Goal: Navigation & Orientation: Find specific page/section

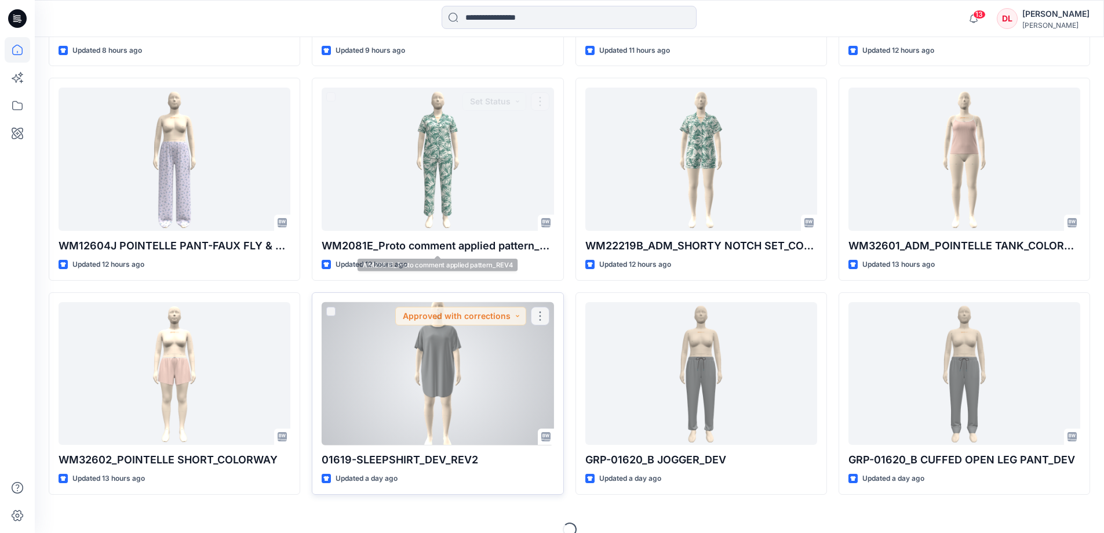
scroll to position [1159, 0]
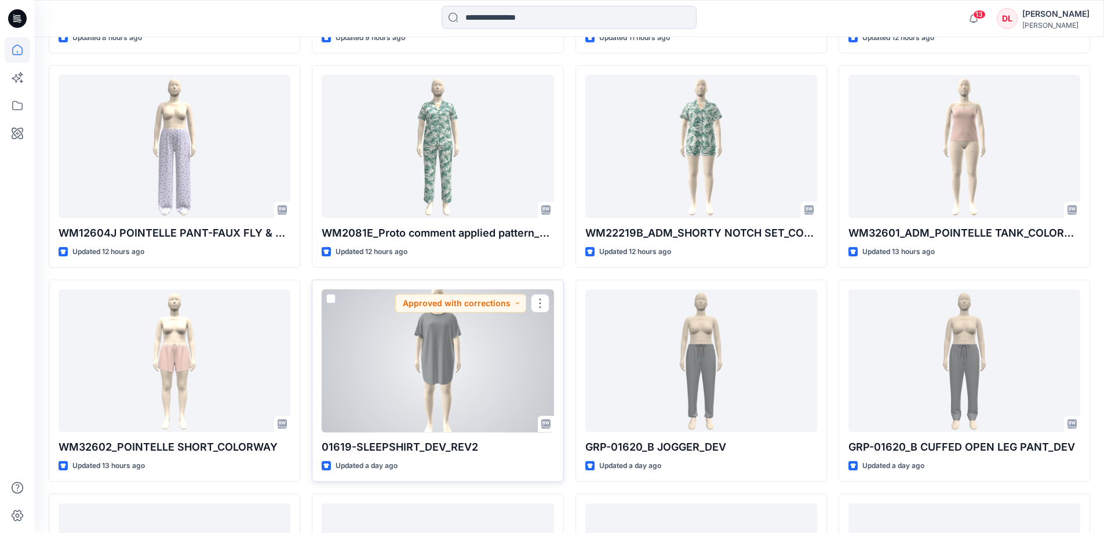
click at [446, 393] on div at bounding box center [438, 360] width 232 height 143
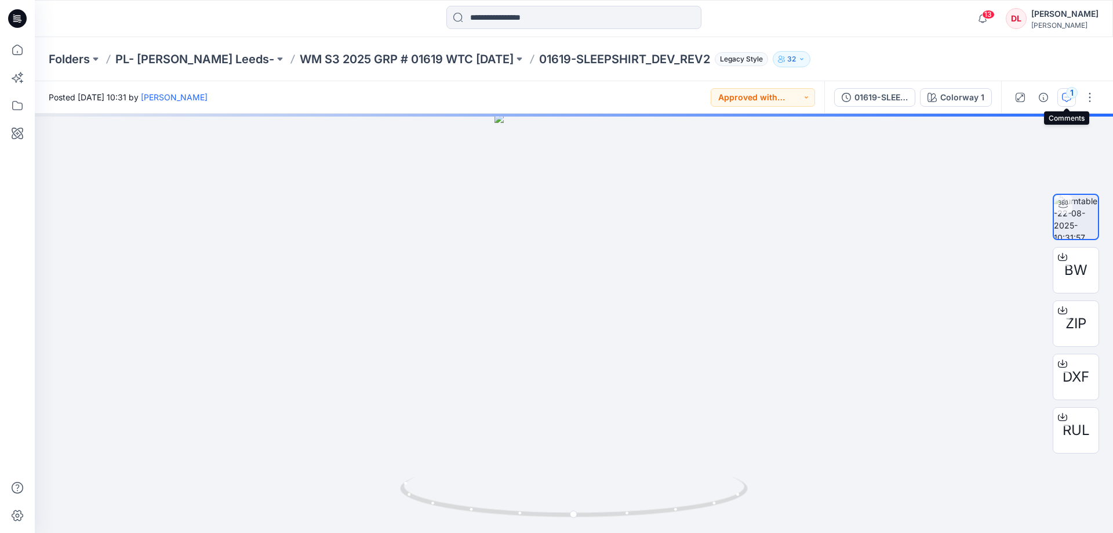
click at [1064, 96] on icon "button" at bounding box center [1066, 97] width 9 height 9
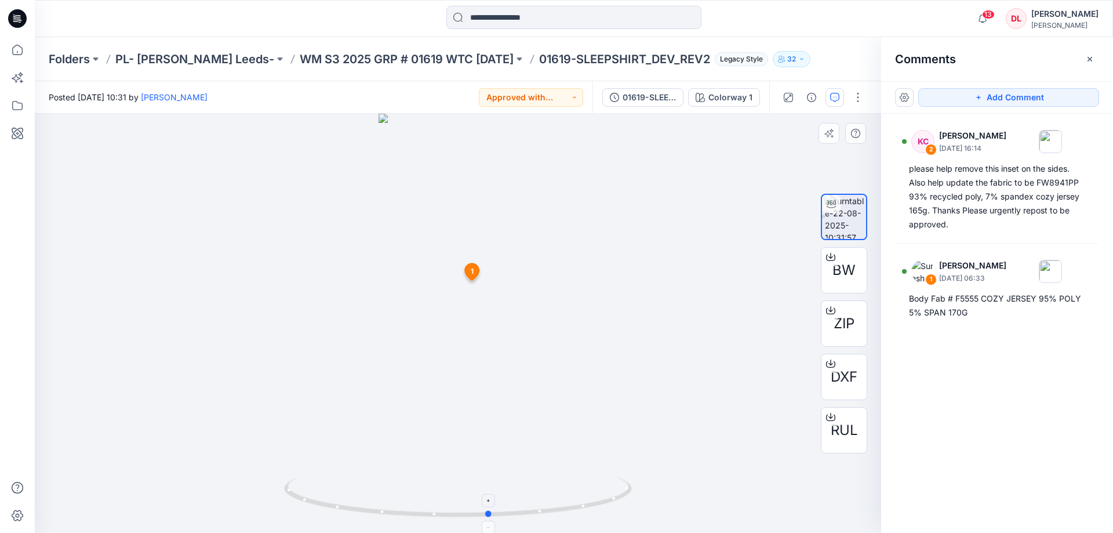
drag, startPoint x: 545, startPoint y: 516, endPoint x: 578, endPoint y: 511, distance: 33.0
click at [578, 511] on icon at bounding box center [459, 497] width 351 height 43
click at [17, 53] on icon at bounding box center [17, 49] width 25 height 25
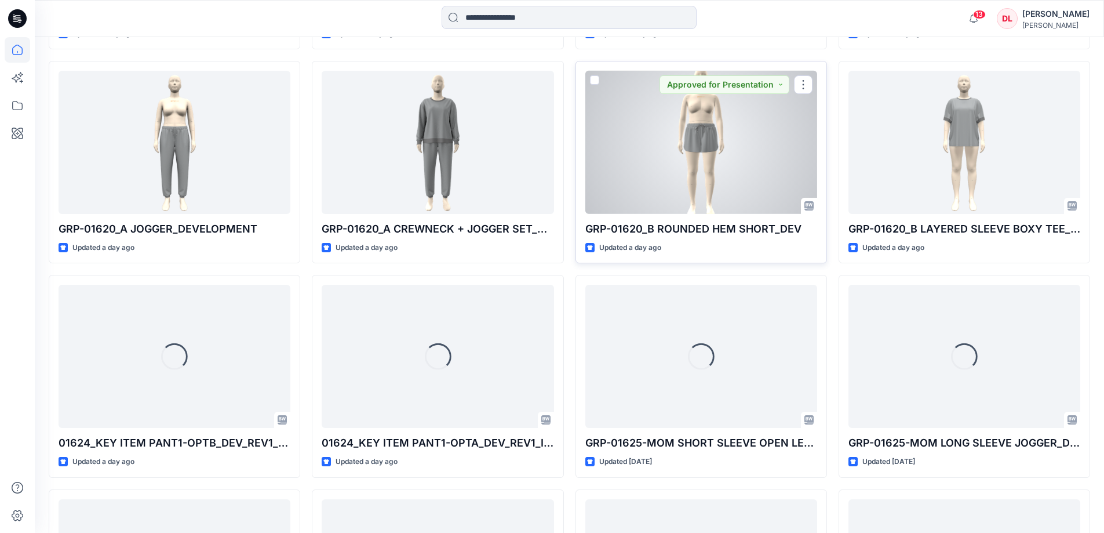
scroll to position [2028, 0]
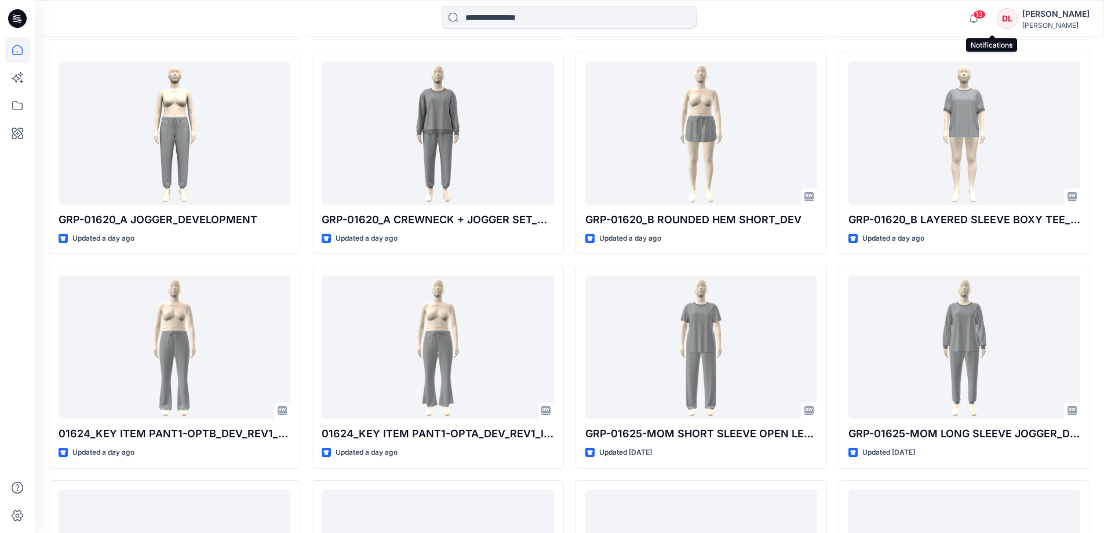
click at [980, 16] on div "13" at bounding box center [971, 11] width 19 height 9
